Goal: Navigation & Orientation: Find specific page/section

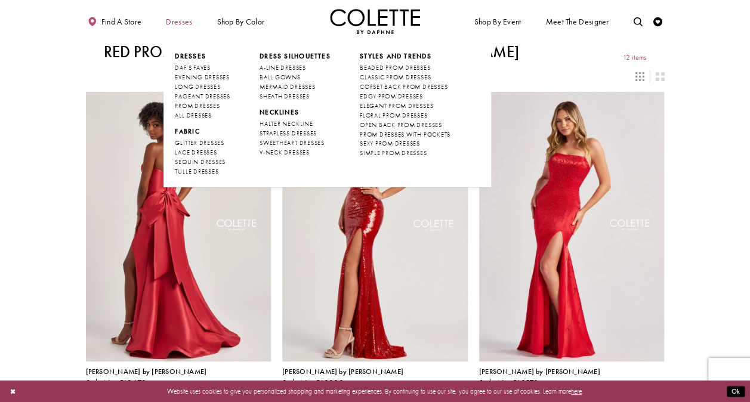
click at [178, 20] on span "Dresses" at bounding box center [179, 21] width 26 height 9
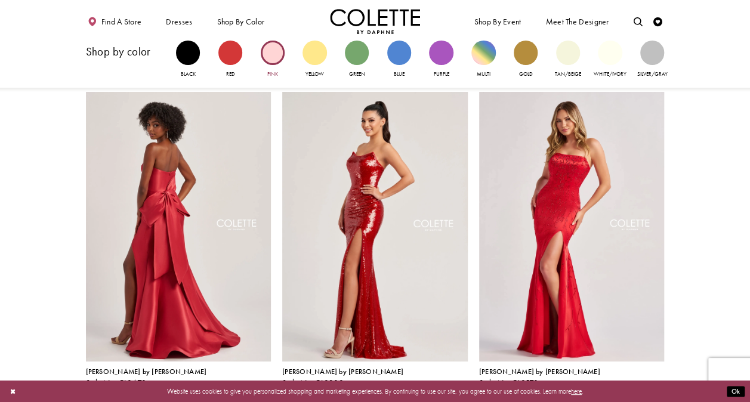
click at [272, 51] on div "Primary block" at bounding box center [273, 53] width 24 height 24
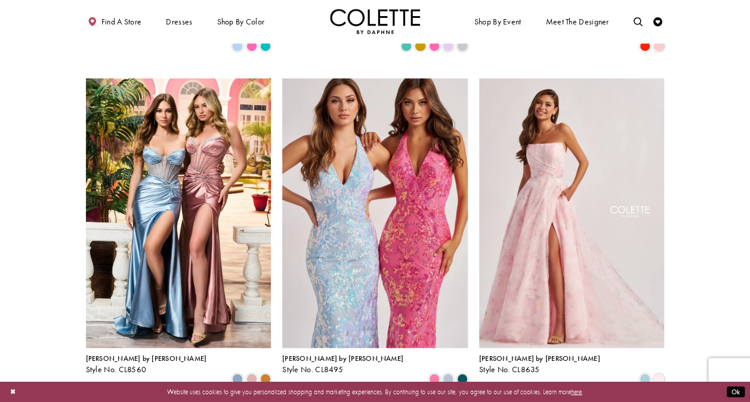
scroll to position [926, 0]
